Goal: Task Accomplishment & Management: Complete application form

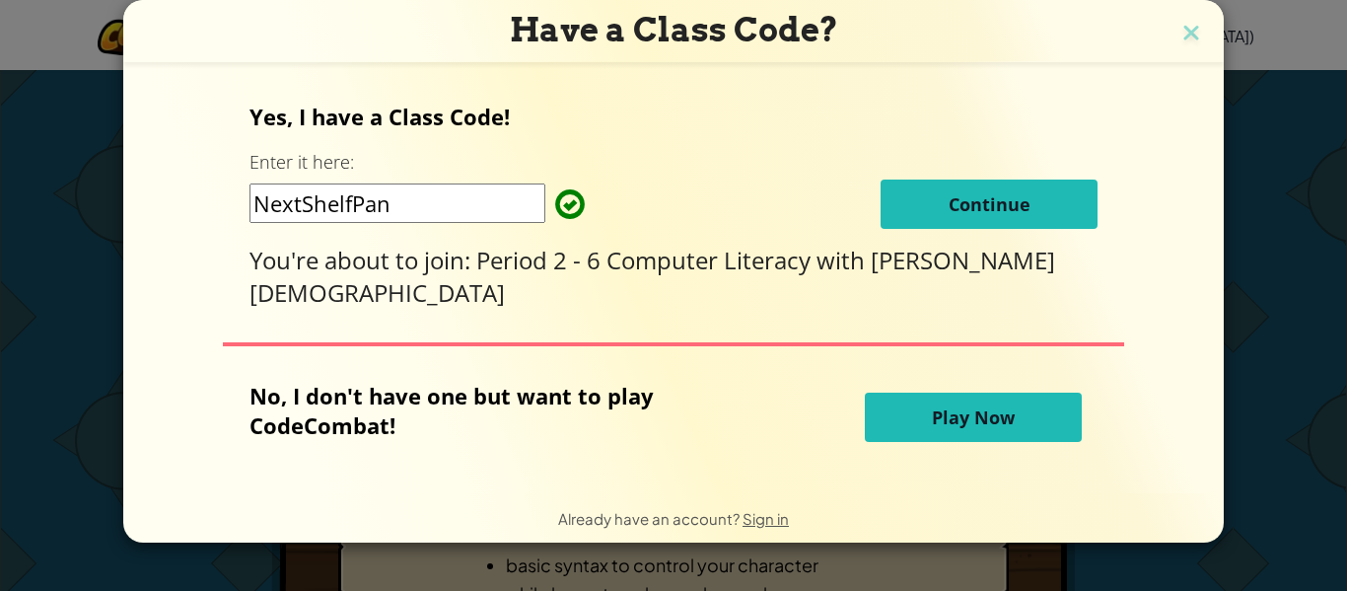
click at [881, 197] on button "Continue" at bounding box center [989, 204] width 217 height 49
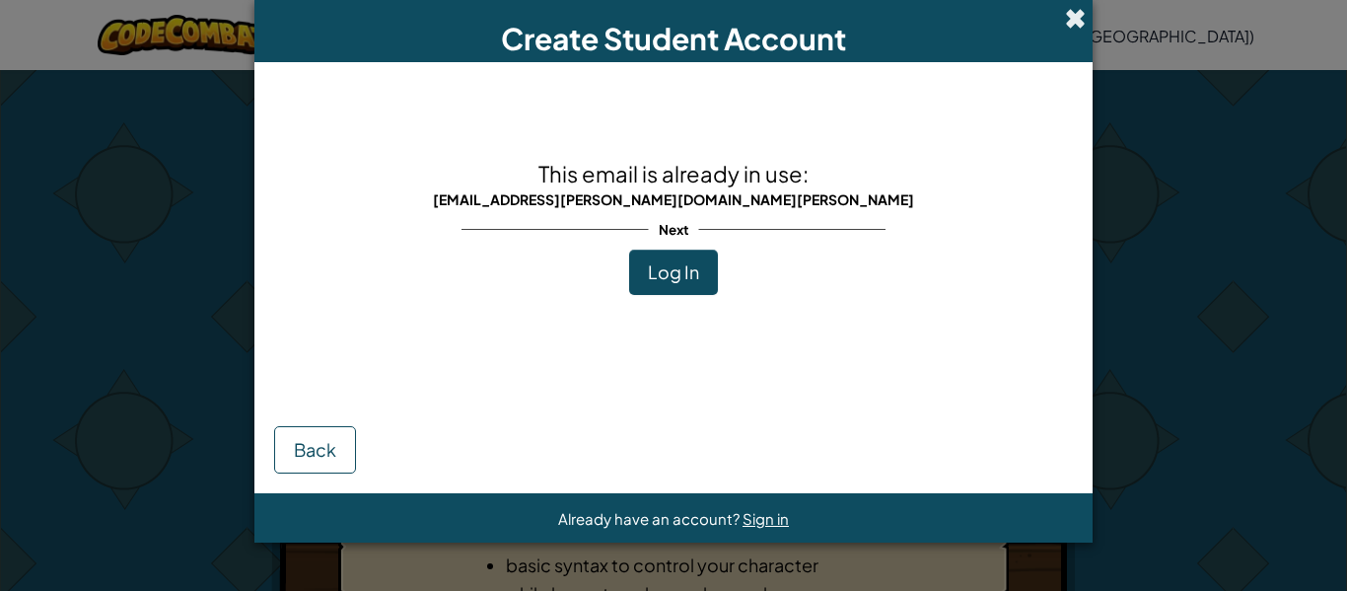
click at [1073, 16] on span at bounding box center [1075, 18] width 21 height 21
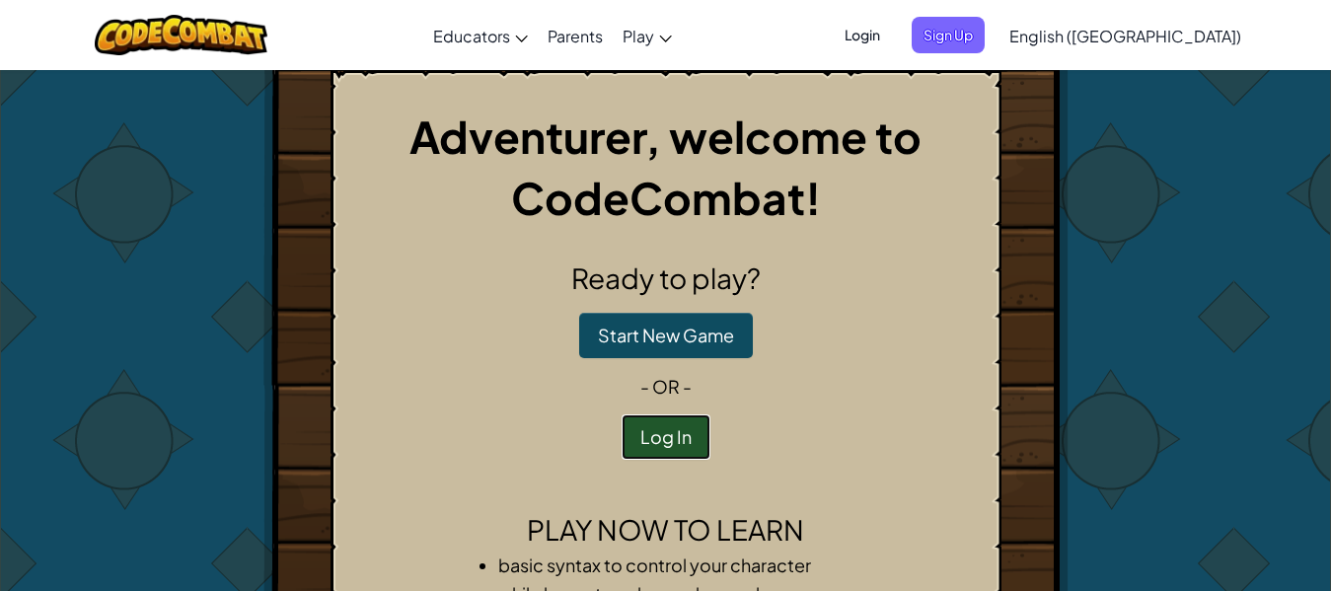
click at [660, 439] on button "Log In" at bounding box center [665, 436] width 89 height 45
